Goal: Check status: Check status

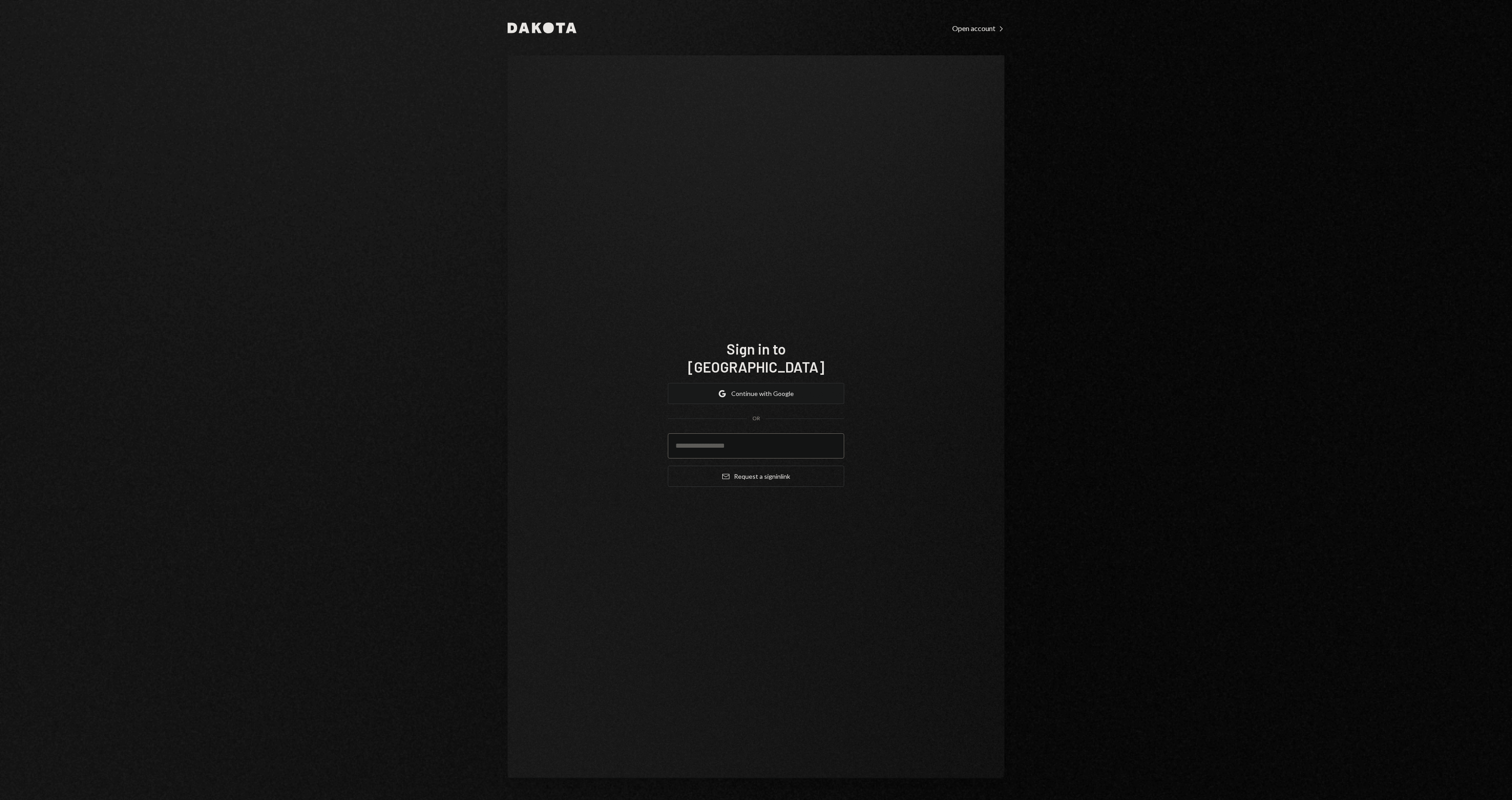
click at [747, 388] on button "Google Continue with Google" at bounding box center [756, 393] width 177 height 21
click at [767, 443] on button "Continue" at bounding box center [756, 444] width 177 height 21
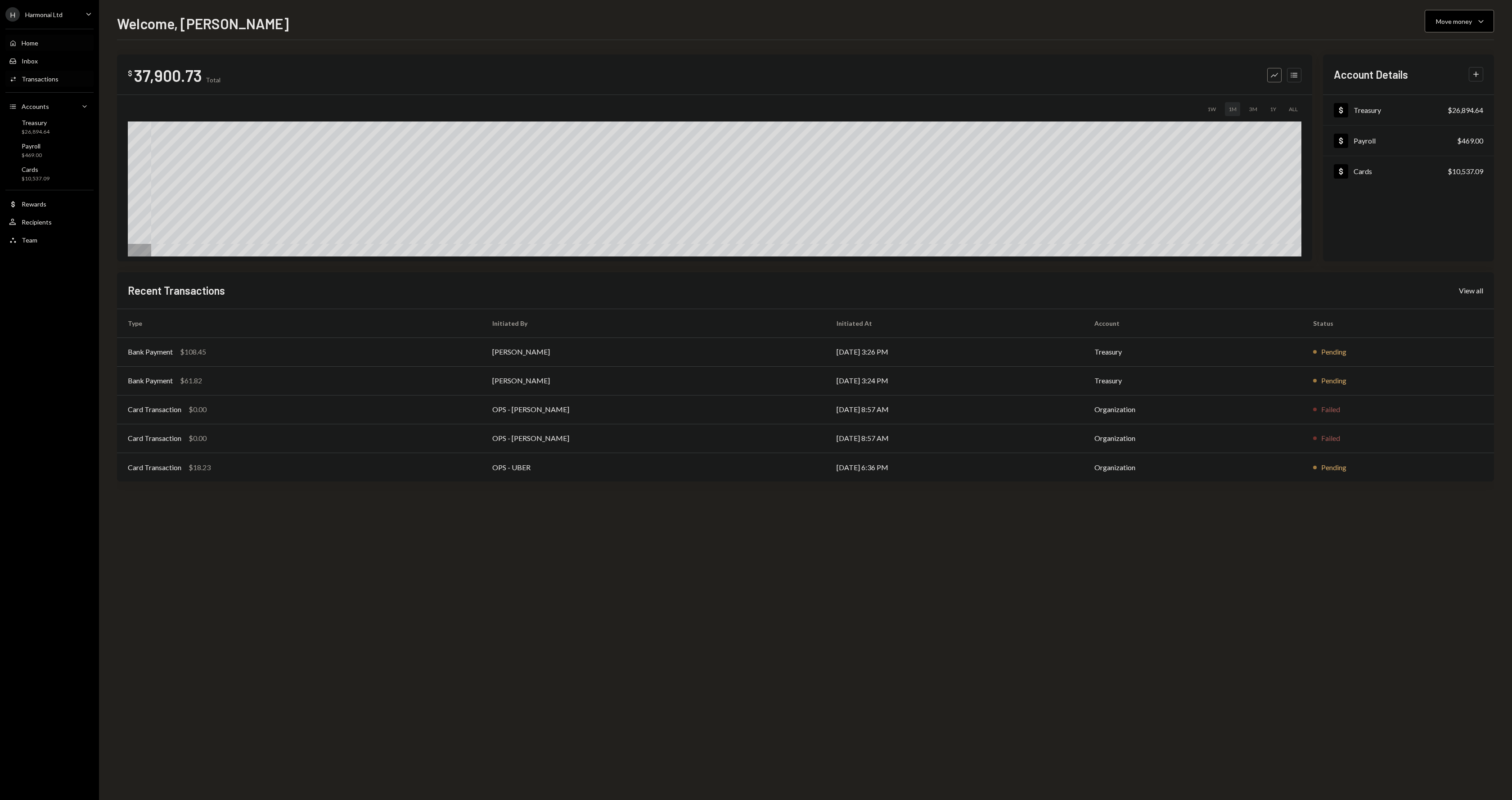
click at [50, 85] on div "Activities Transactions" at bounding box center [49, 79] width 81 height 15
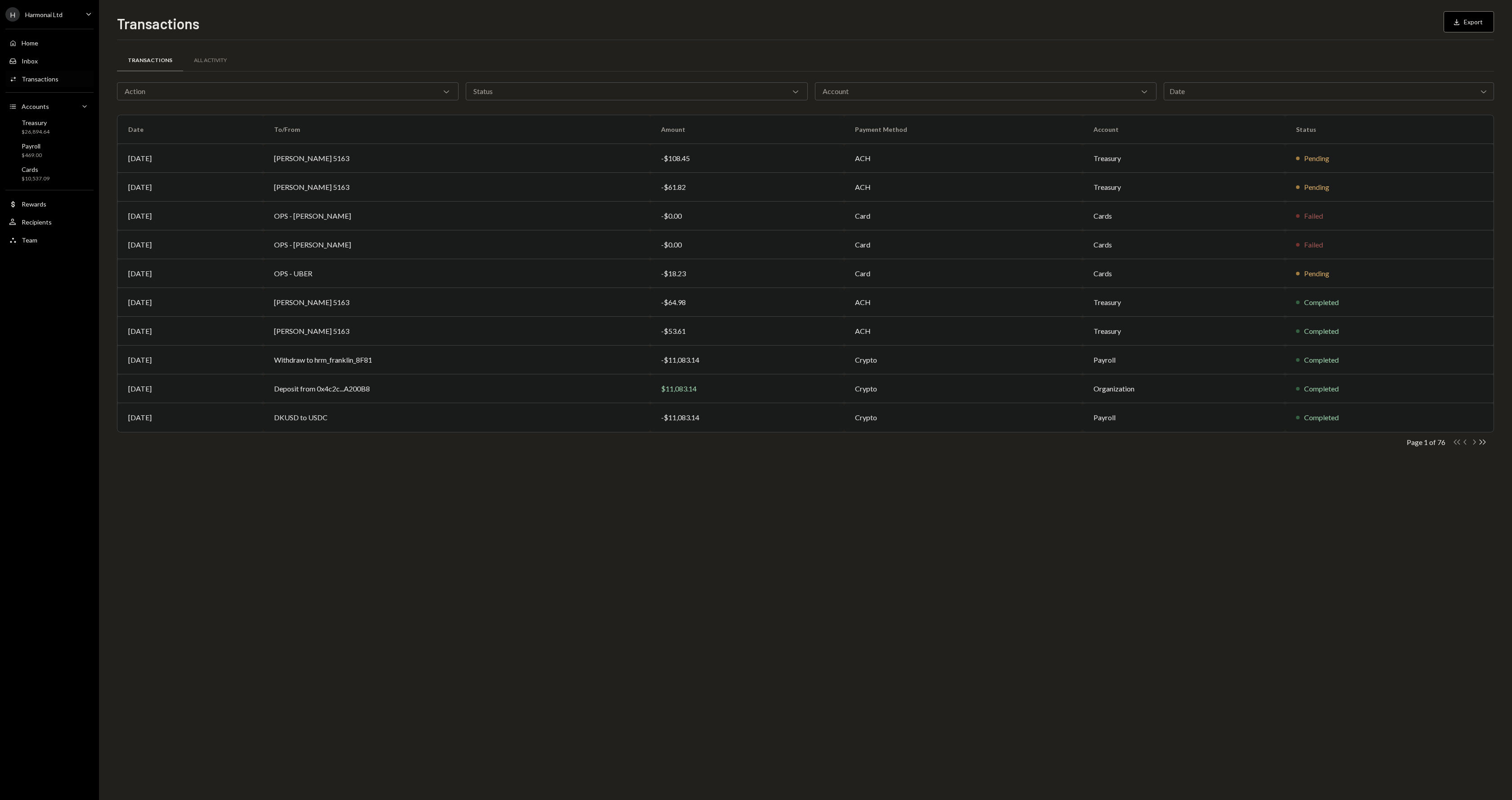
click at [1473, 443] on icon "Chevron Right" at bounding box center [1474, 442] width 9 height 9
click at [1464, 443] on icon "button" at bounding box center [1464, 442] width 3 height 5
click at [1474, 443] on icon "Chevron Right" at bounding box center [1474, 442] width 9 height 9
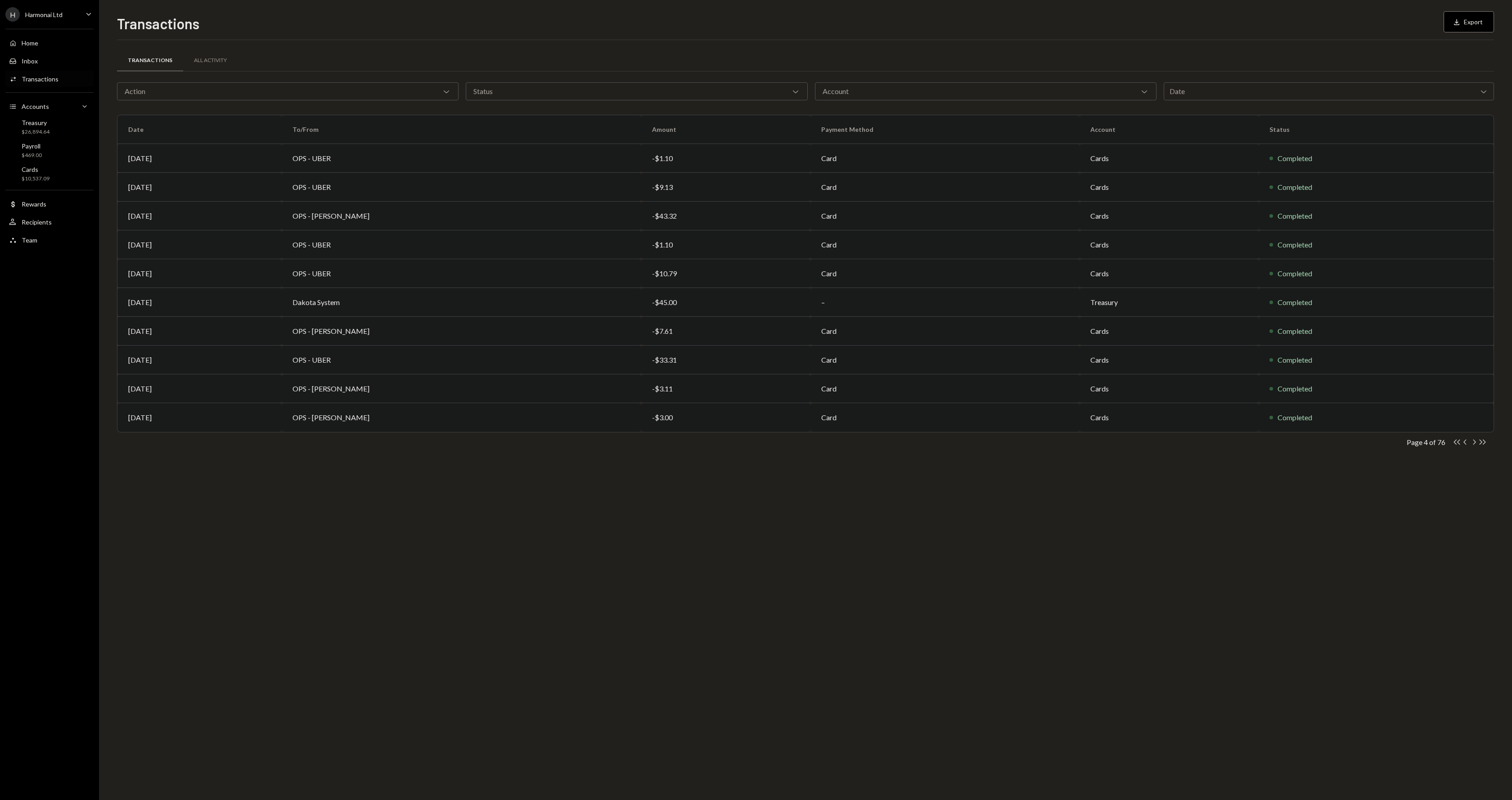
click at [487, 357] on td "OPS - UBER" at bounding box center [461, 360] width 360 height 29
click at [1473, 442] on icon "Chevron Right" at bounding box center [1474, 442] width 9 height 9
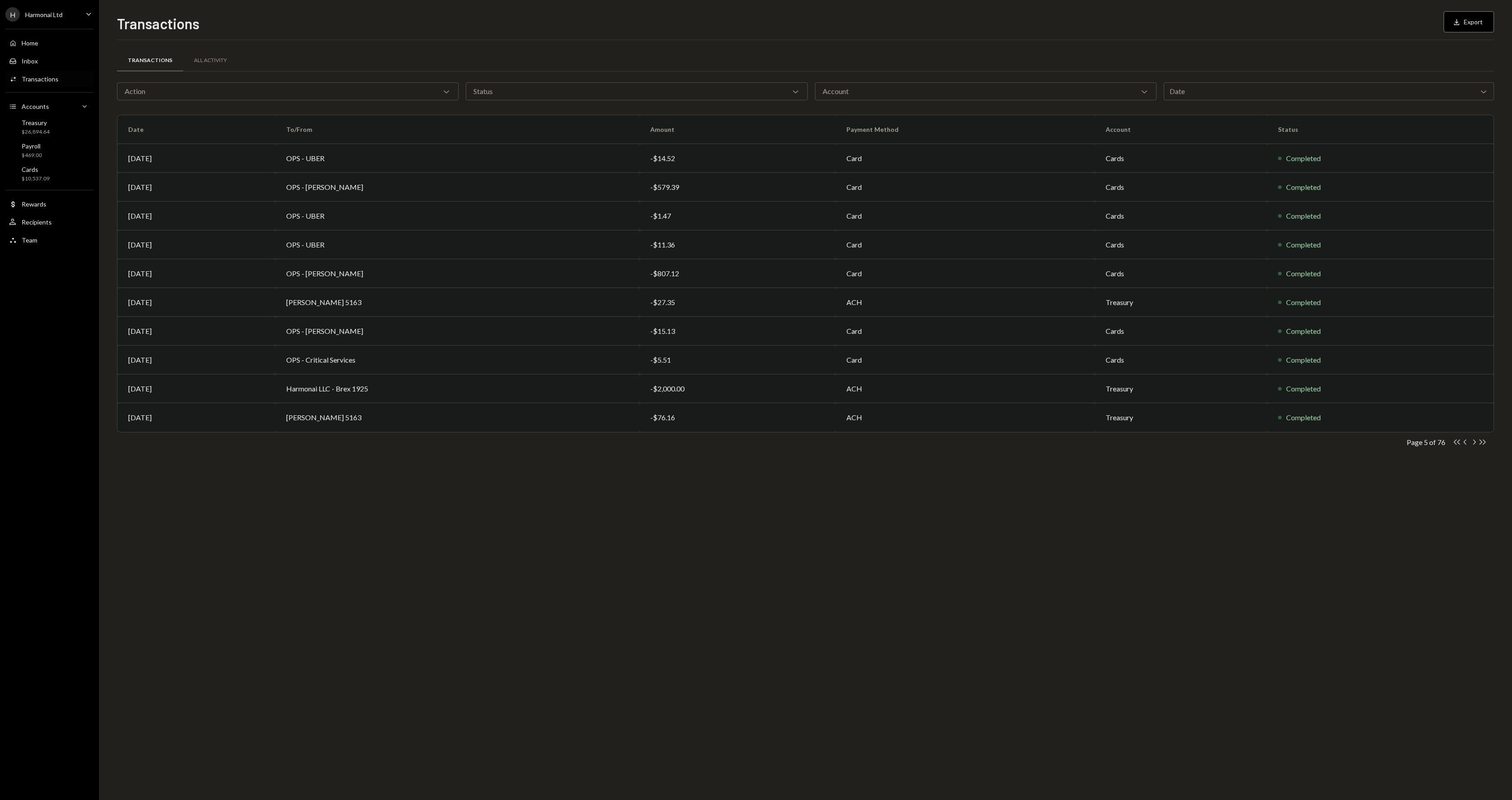
click at [1473, 442] on icon "Chevron Right" at bounding box center [1474, 442] width 9 height 9
click at [656, 129] on th "Amount" at bounding box center [727, 129] width 182 height 29
click at [865, 89] on div "Account Chevron Down" at bounding box center [986, 91] width 342 height 18
click at [843, 55] on div "Transactions All Activity" at bounding box center [805, 60] width 1377 height 23
click at [749, 93] on div "Status Chevron Down" at bounding box center [637, 91] width 342 height 18
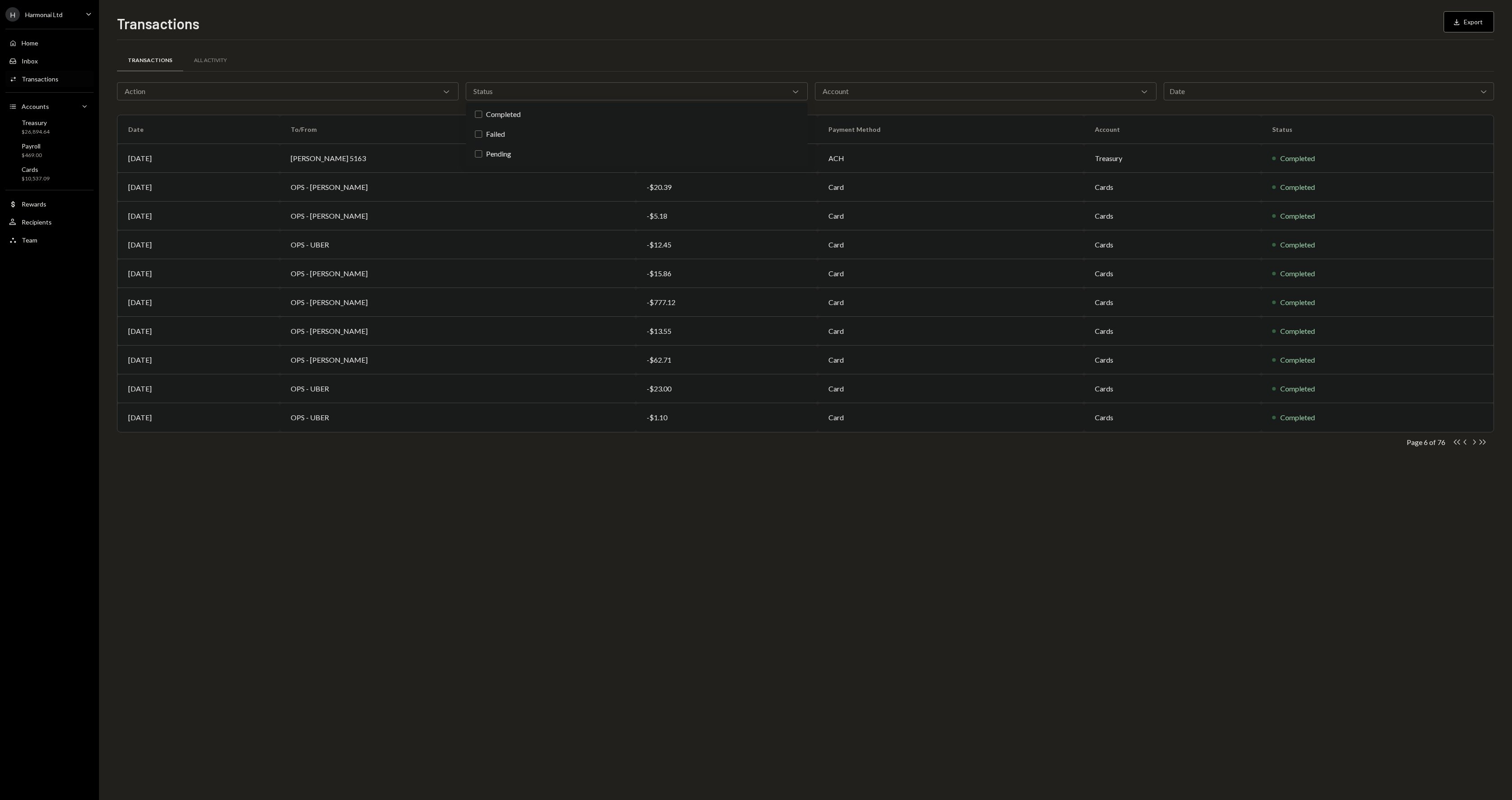
click at [745, 62] on div "Transactions All Activity" at bounding box center [805, 60] width 1377 height 23
click at [1464, 444] on icon "Chevron Left" at bounding box center [1465, 442] width 9 height 9
click at [1474, 443] on icon "button" at bounding box center [1474, 442] width 3 height 5
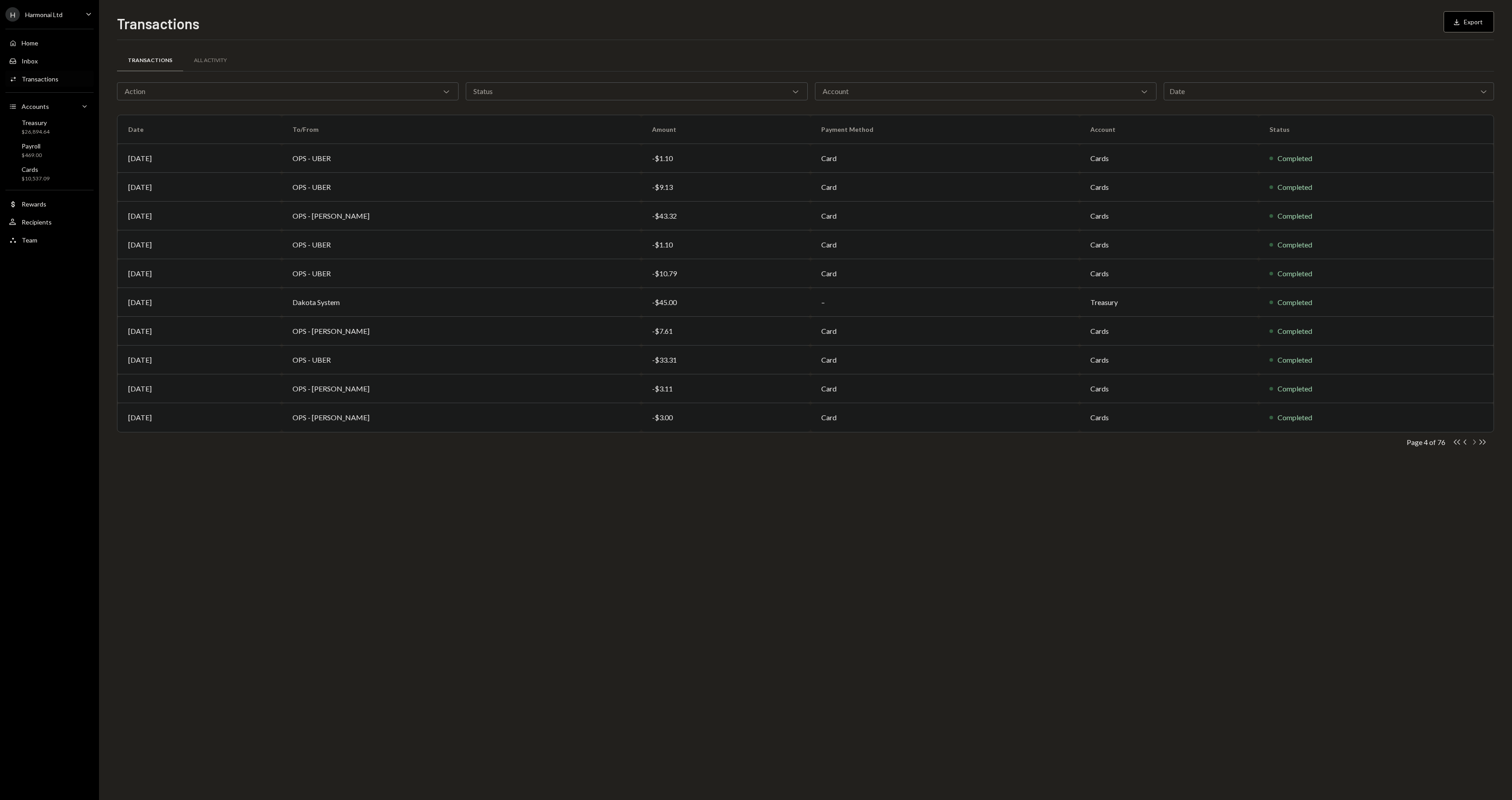
click at [1474, 443] on icon "button" at bounding box center [1474, 442] width 3 height 5
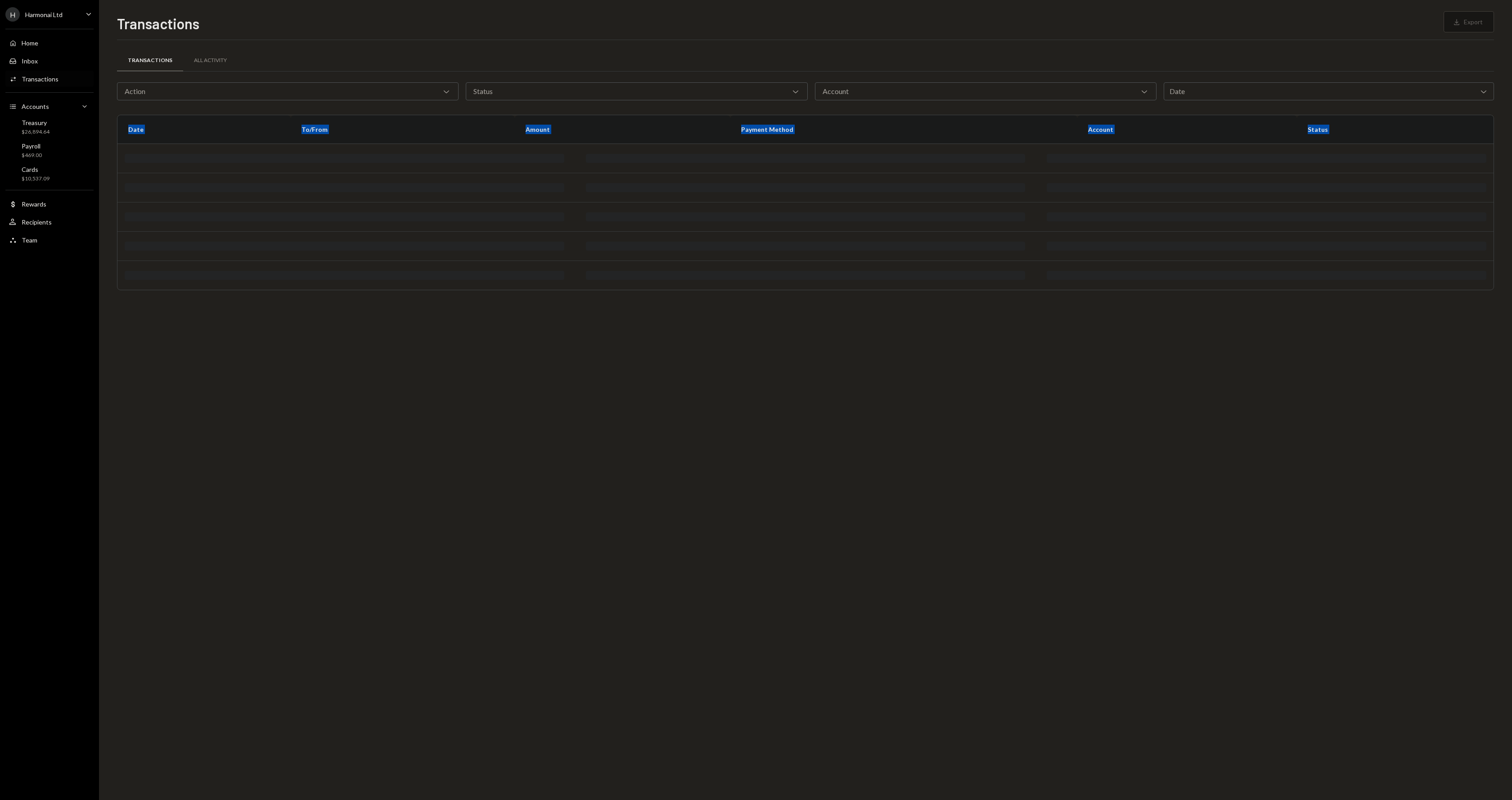
click at [1474, 443] on div "Transactions All Activity Action Chevron Down Status Chevron Down Account Chevr…" at bounding box center [805, 420] width 1377 height 760
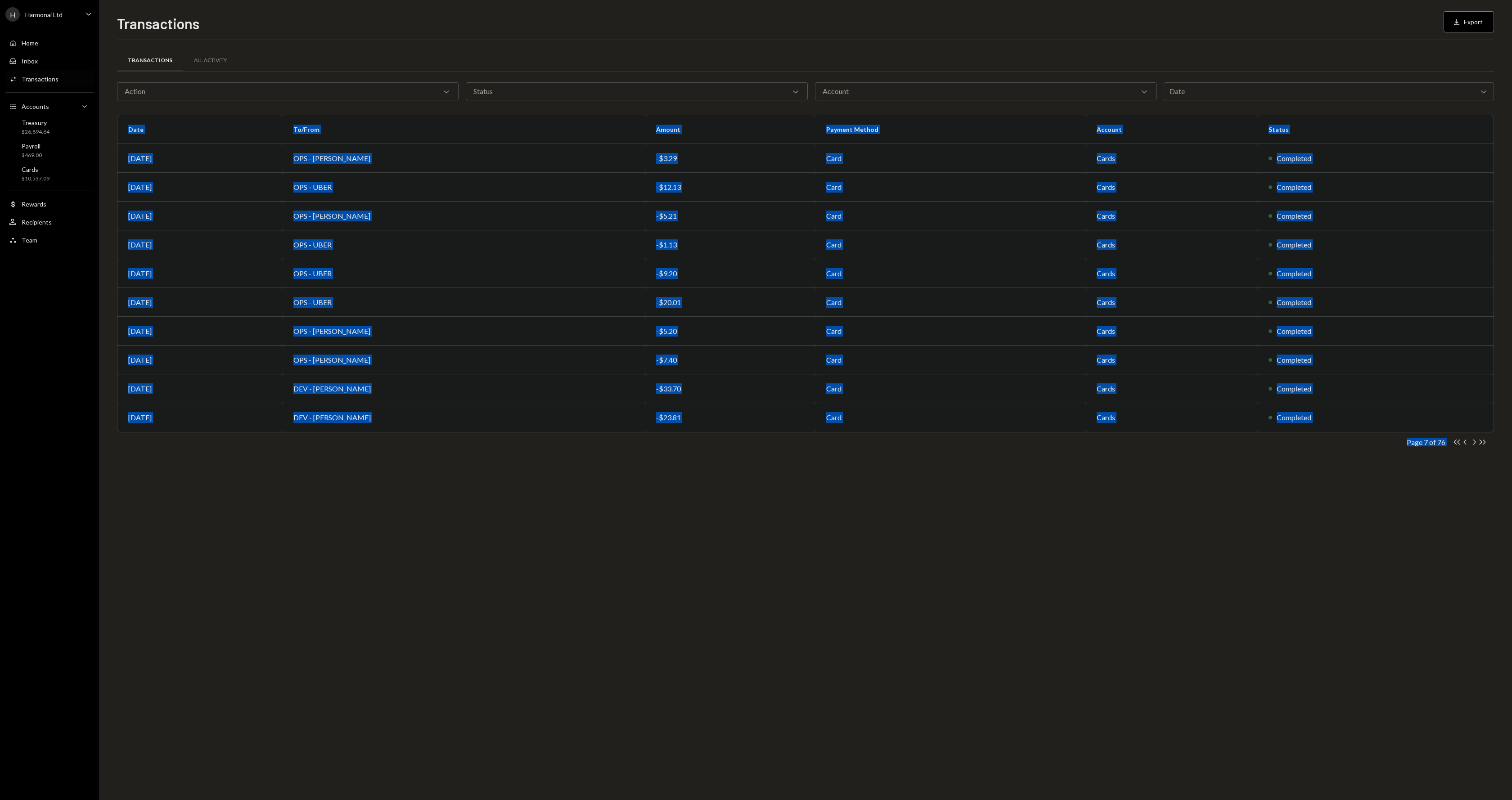
click at [968, 657] on div "Transactions All Activity Action Chevron Down Status Chevron Down Account Chevr…" at bounding box center [805, 420] width 1377 height 760
